Goal: Register for event/course

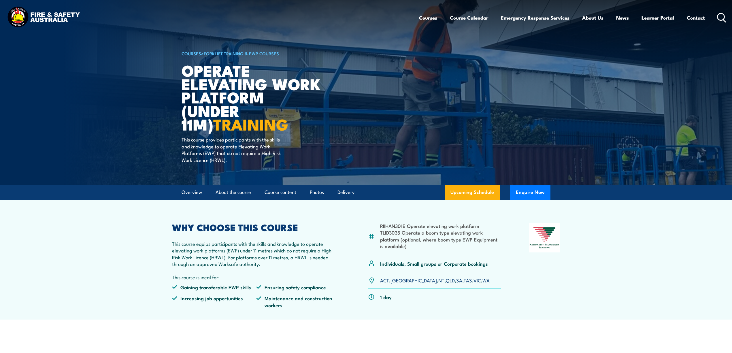
click at [456, 282] on link "SA" at bounding box center [459, 280] width 6 height 7
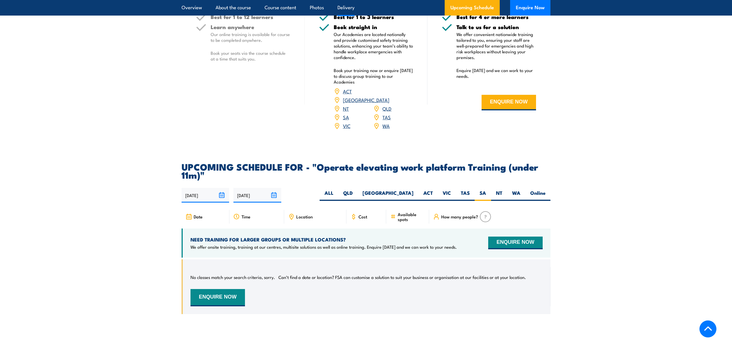
scroll to position [781, 0]
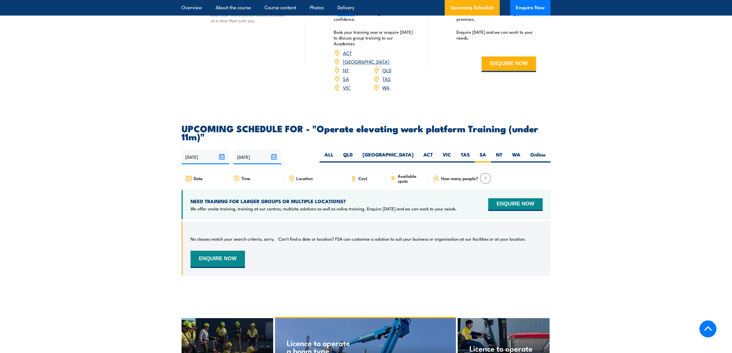
click at [361, 176] on span "Cost" at bounding box center [363, 178] width 9 height 5
click at [363, 176] on span "Cost" at bounding box center [363, 178] width 9 height 5
click at [353, 177] on icon at bounding box center [354, 178] width 2 height 3
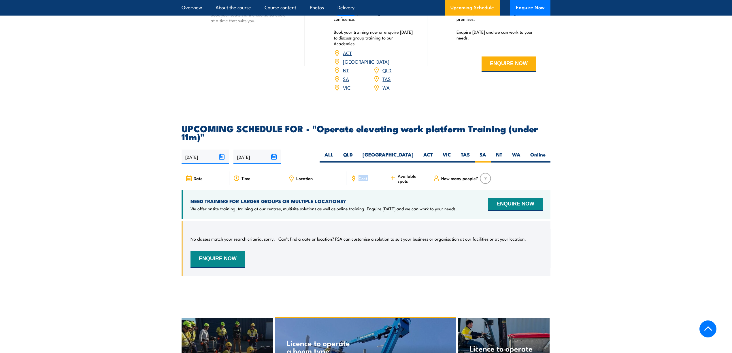
click at [353, 177] on icon at bounding box center [354, 178] width 2 height 3
click at [354, 177] on icon at bounding box center [354, 178] width 2 height 3
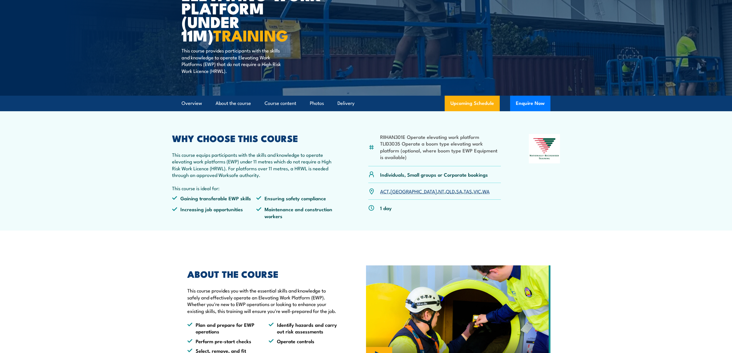
scroll to position [0, 0]
